Goal: Transaction & Acquisition: Book appointment/travel/reservation

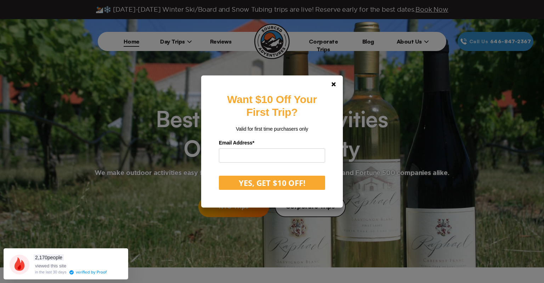
click at [180, 43] on div "Want $10 Off Your First Trip? Valid for first time purchasers only Email Addres…" at bounding box center [272, 141] width 544 height 283
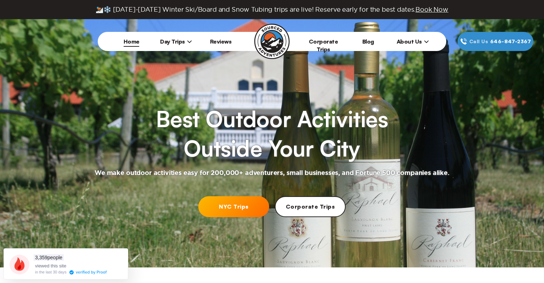
click at [187, 42] on icon at bounding box center [189, 41] width 5 height 5
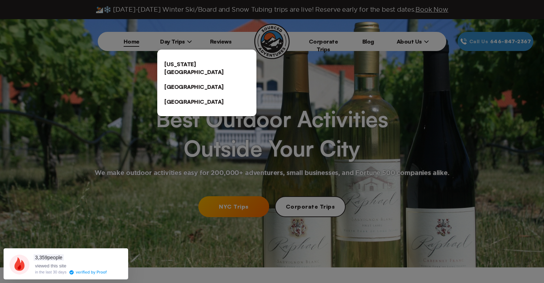
click at [193, 62] on link "[US_STATE][GEOGRAPHIC_DATA]" at bounding box center [206, 68] width 99 height 23
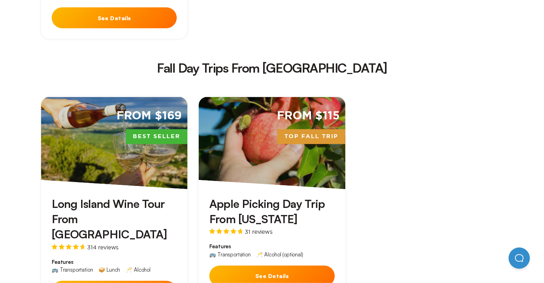
scroll to position [978, 0]
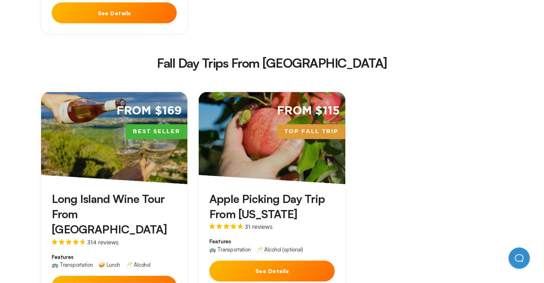
click at [263, 261] on button "See Details" at bounding box center [271, 271] width 125 height 21
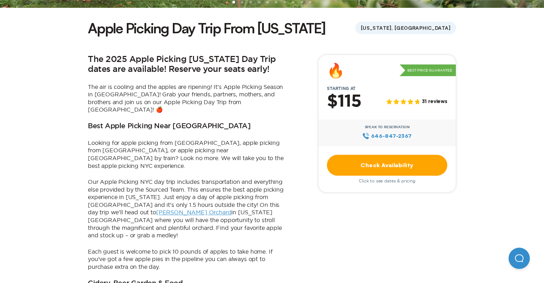
scroll to position [180, 0]
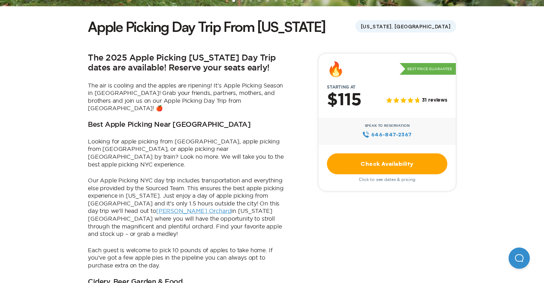
click at [395, 164] on link "Check Availability" at bounding box center [387, 163] width 120 height 21
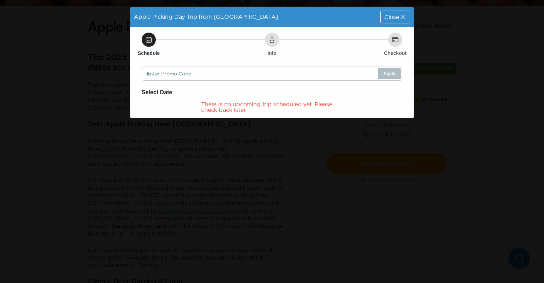
click at [86, 47] on div "Apple Picking Day Trip from [GEOGRAPHIC_DATA] Close Schedule Info Checkout Ente…" at bounding box center [272, 141] width 544 height 283
click at [386, 18] on span "Close" at bounding box center [391, 17] width 15 height 6
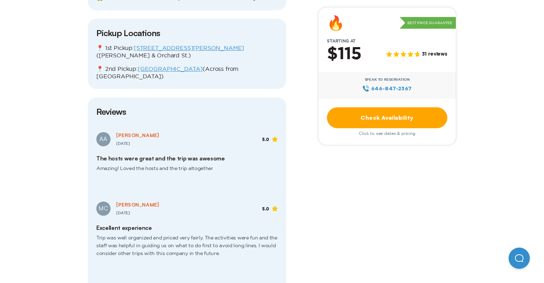
scroll to position [919, 0]
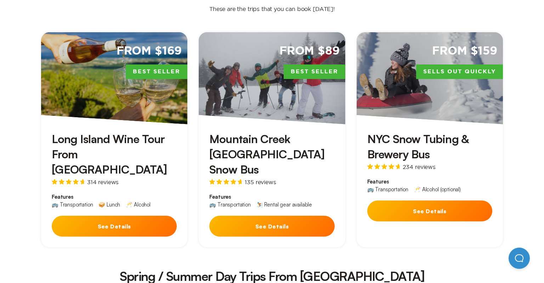
scroll to position [228, 0]
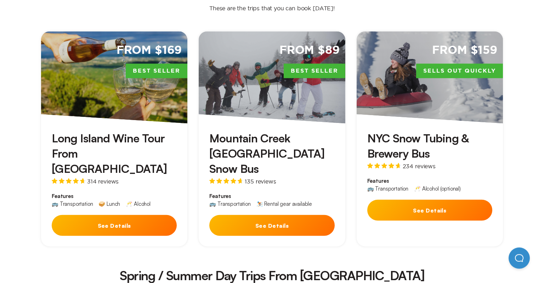
click at [287, 89] on div "From $89 Best Seller" at bounding box center [272, 78] width 146 height 92
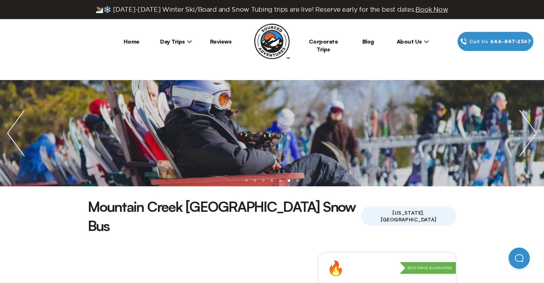
click at [129, 41] on link "Home" at bounding box center [132, 41] width 16 height 7
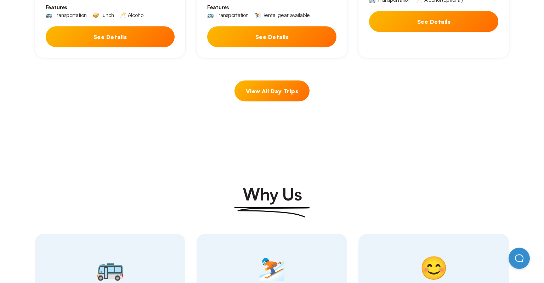
scroll to position [507, 0]
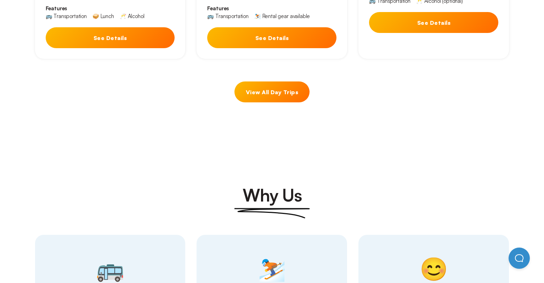
click at [267, 81] on link "View All Day Trips" at bounding box center [271, 91] width 75 height 21
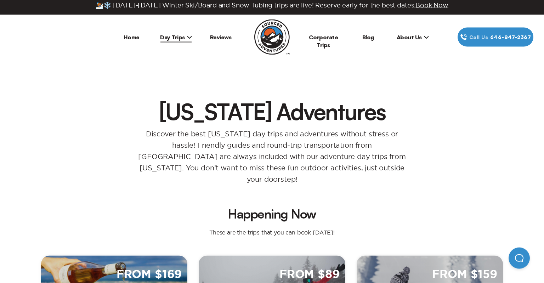
scroll to position [4, 0]
